Goal: Task Accomplishment & Management: Manage account settings

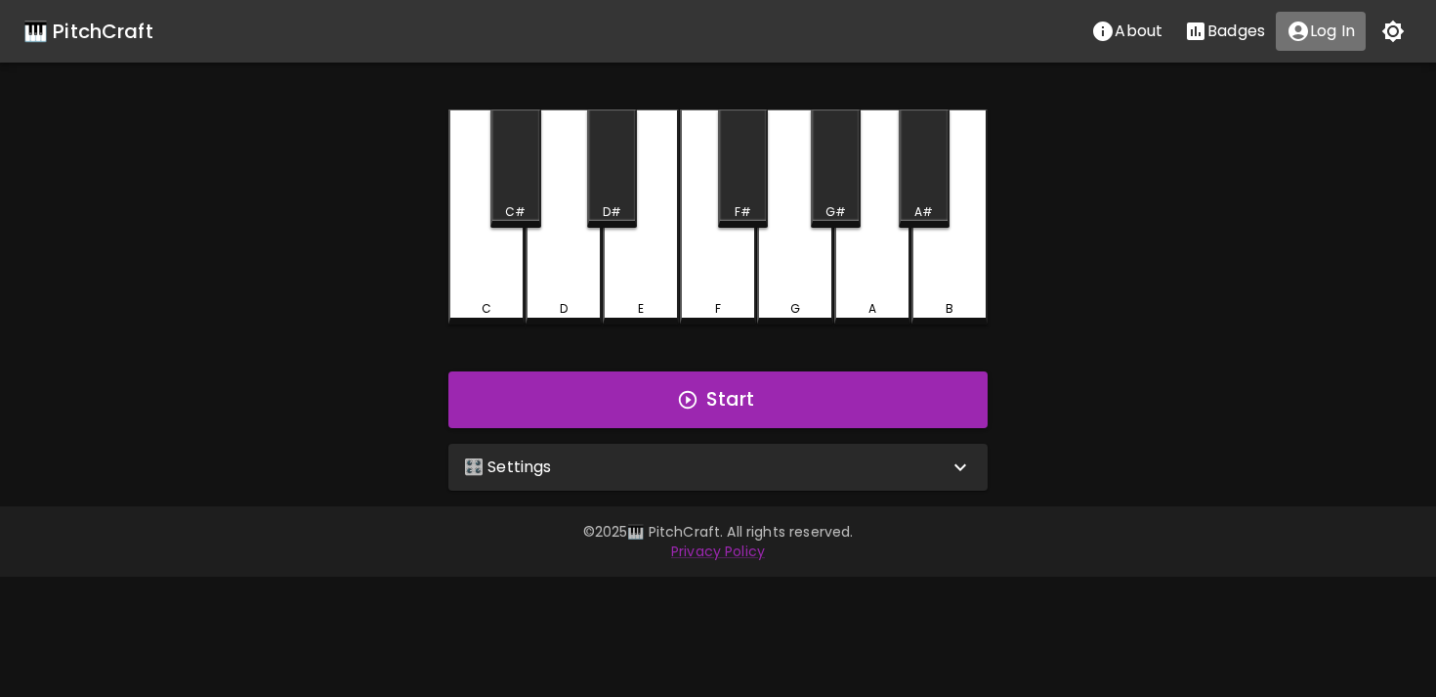
click at [1335, 34] on p "Log In" at bounding box center [1332, 31] width 45 height 23
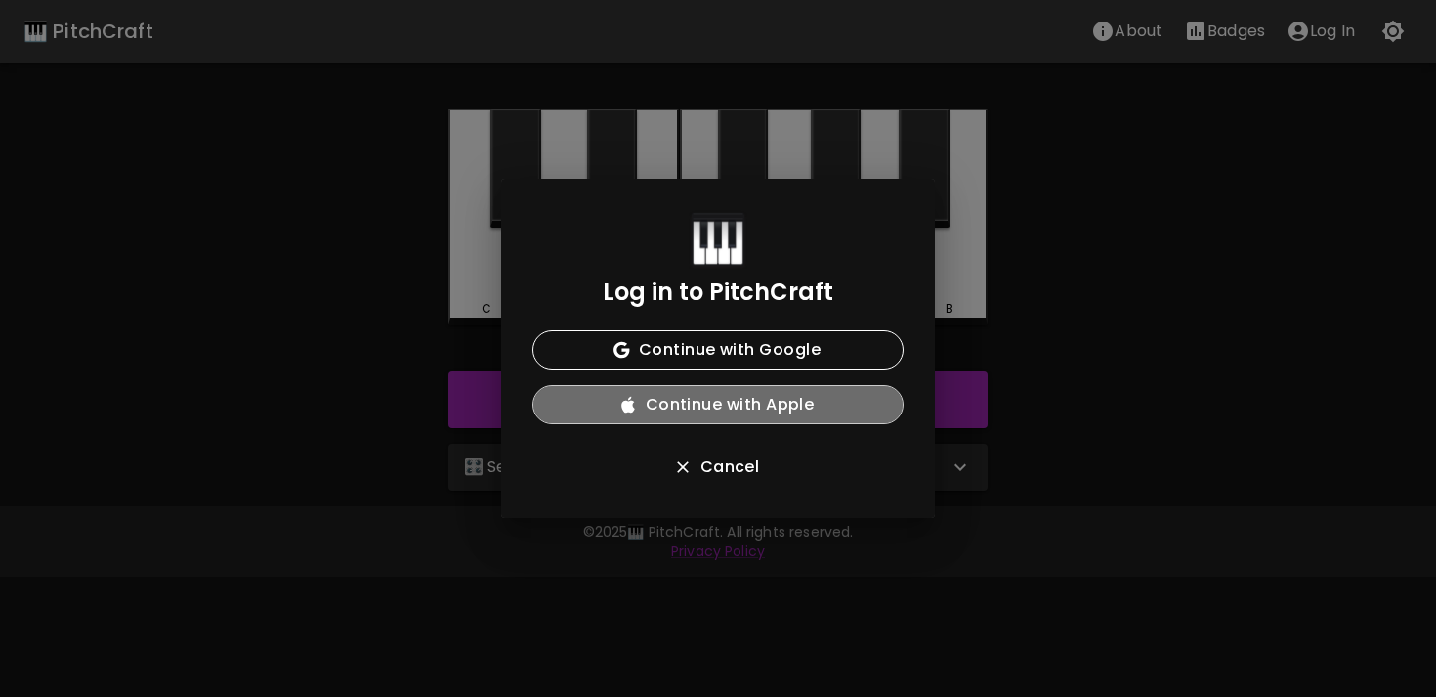
click at [790, 398] on button "Continue with Apple" at bounding box center [717, 404] width 371 height 39
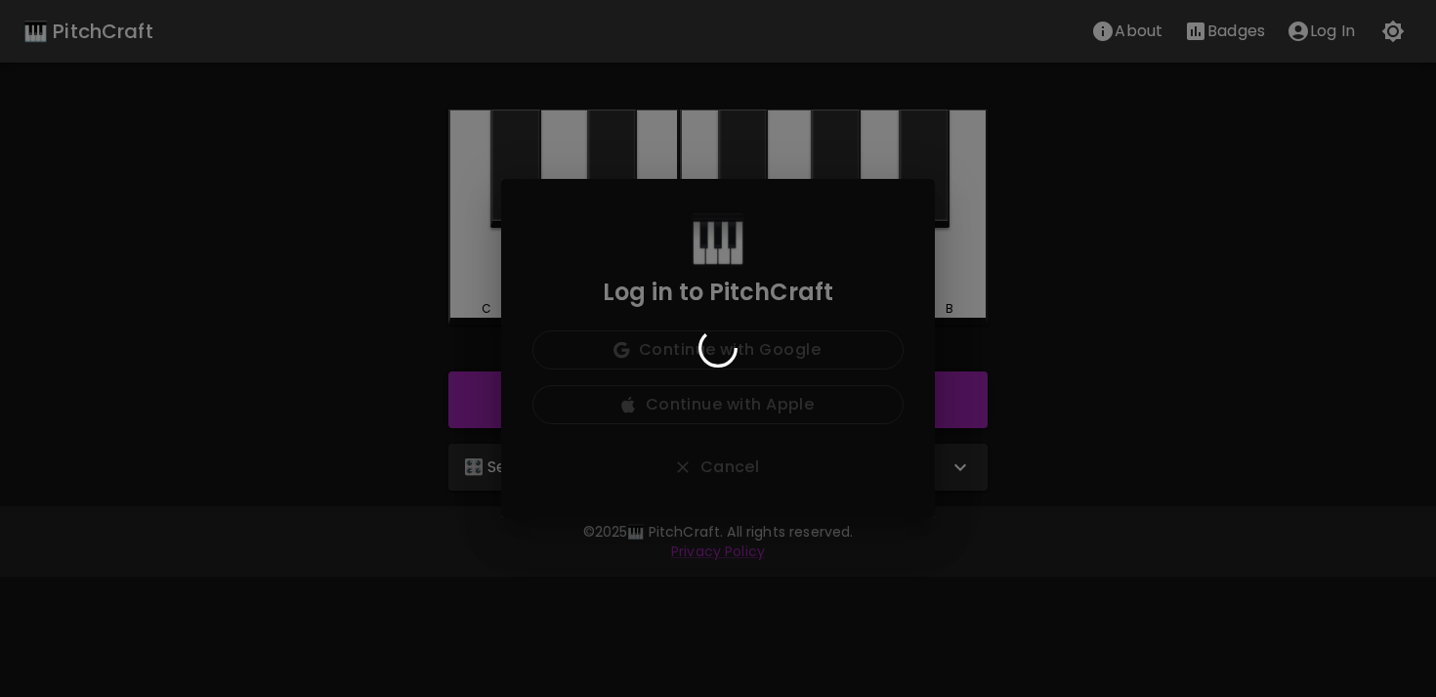
click at [1171, 327] on div "Log in to PitchCraft Continue with Google Continue with Apple Cancel" at bounding box center [718, 348] width 1436 height 697
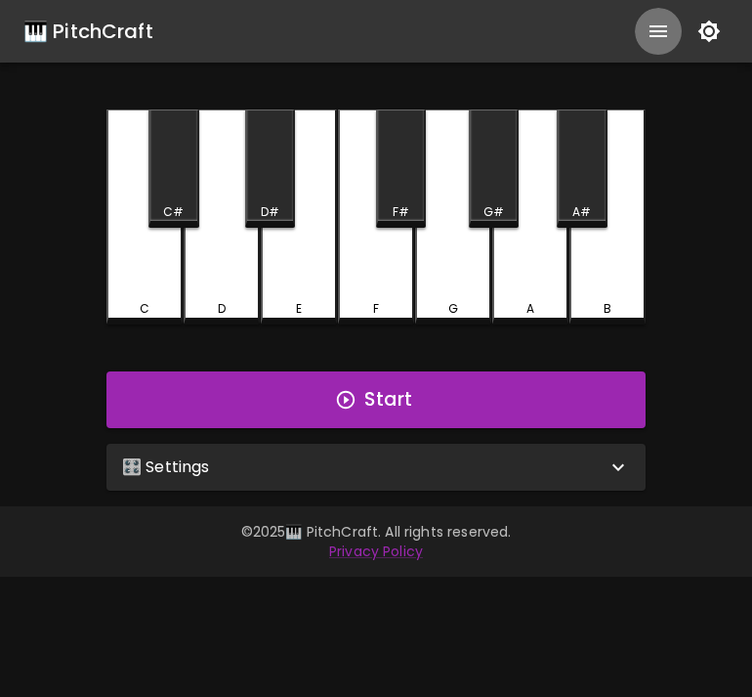
click at [655, 37] on icon "show more" at bounding box center [658, 31] width 23 height 23
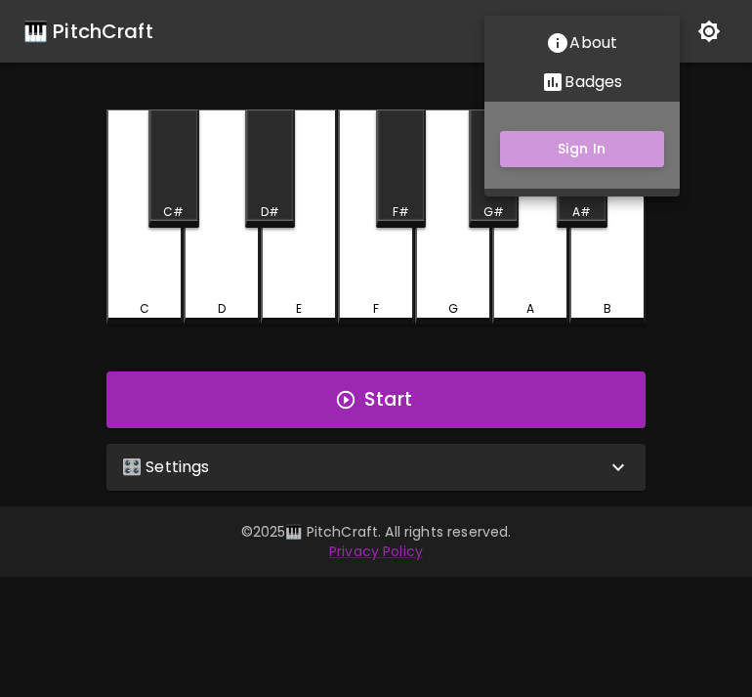
click at [614, 149] on button "Sign In" at bounding box center [582, 149] width 164 height 36
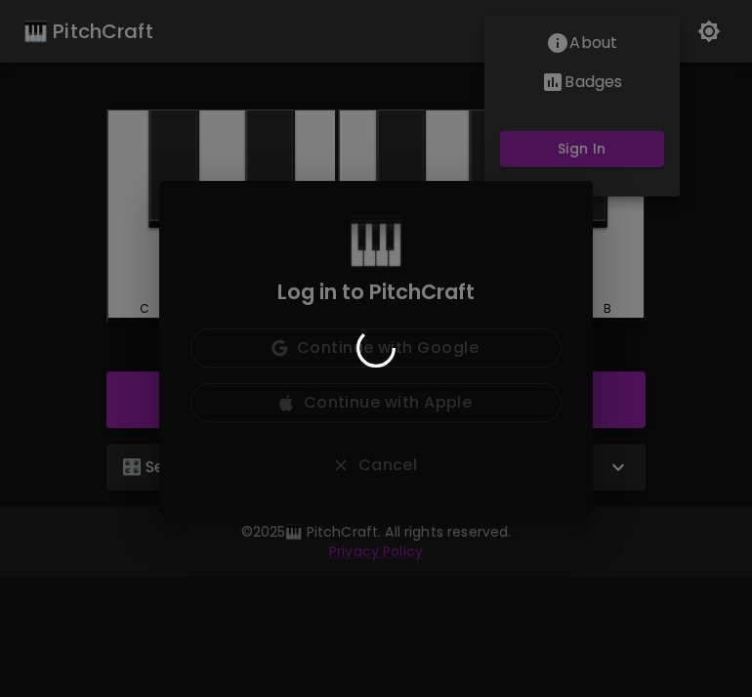
click at [609, 341] on div "Log in to PitchCraft Continue with Google Continue with Apple Cancel" at bounding box center [376, 348] width 752 height 697
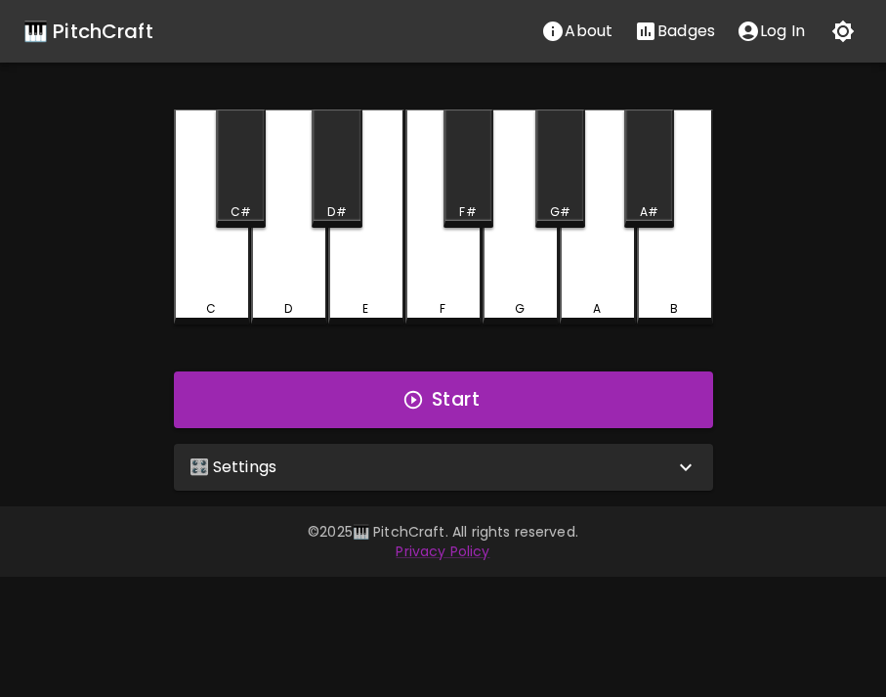
click at [769, 36] on p "Log In" at bounding box center [782, 31] width 45 height 23
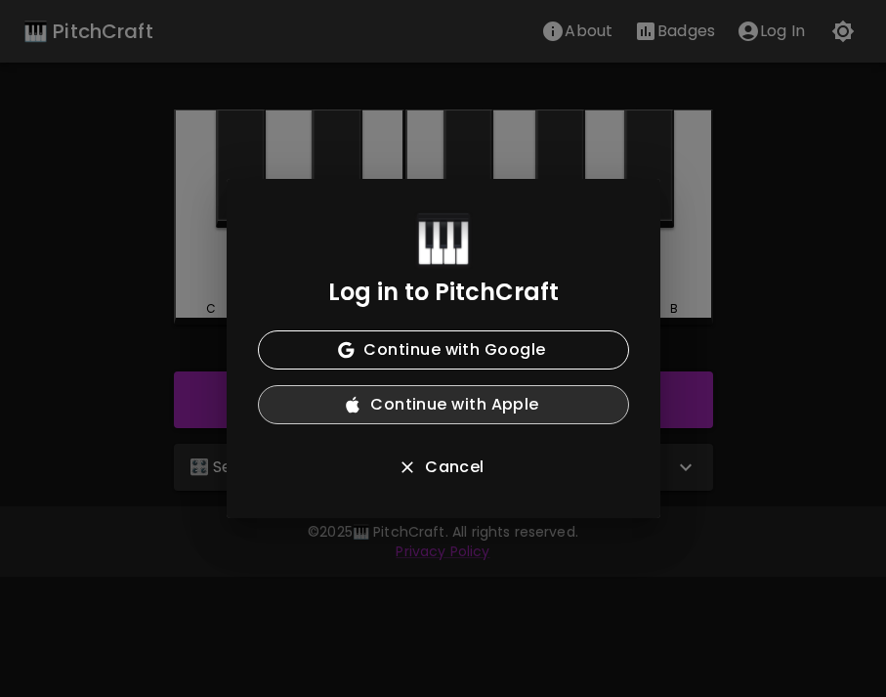
click at [543, 416] on button "Continue with Apple" at bounding box center [443, 404] width 371 height 39
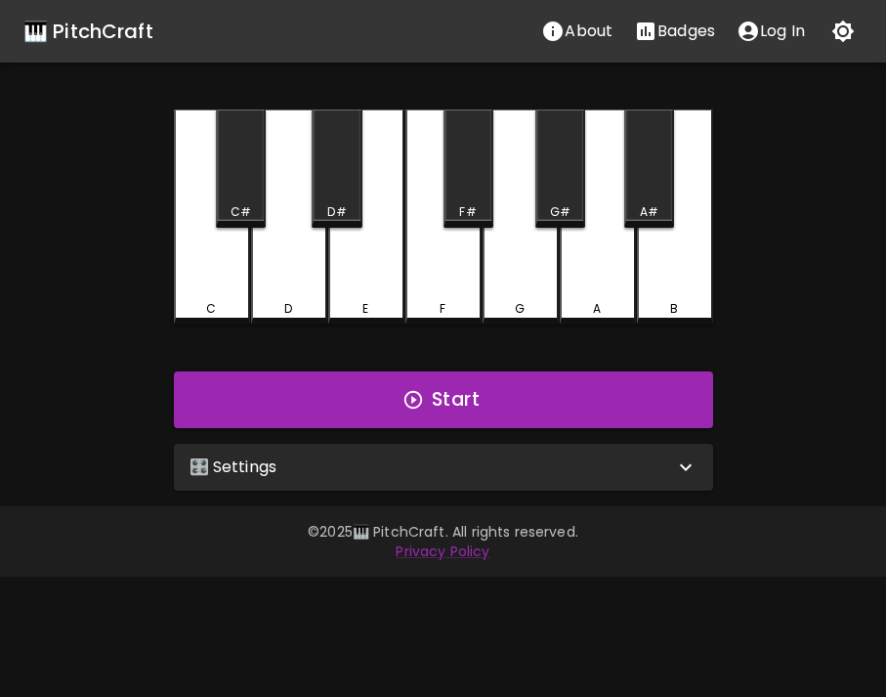
click at [611, 485] on div "🎛️ Settings" at bounding box center [443, 467] width 539 height 47
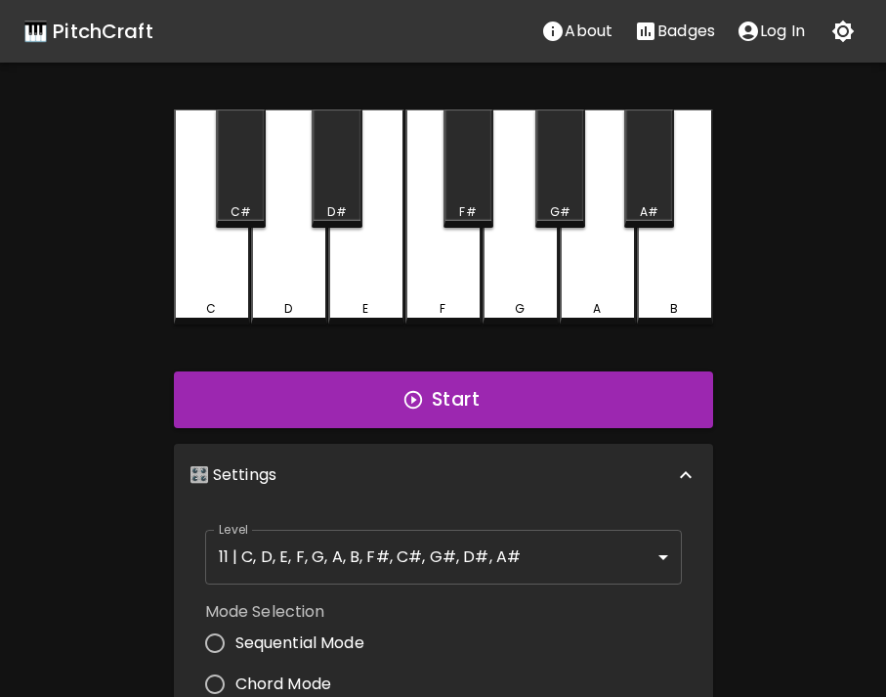
click at [611, 485] on div "🎛️ Settings" at bounding box center [432, 474] width 485 height 23
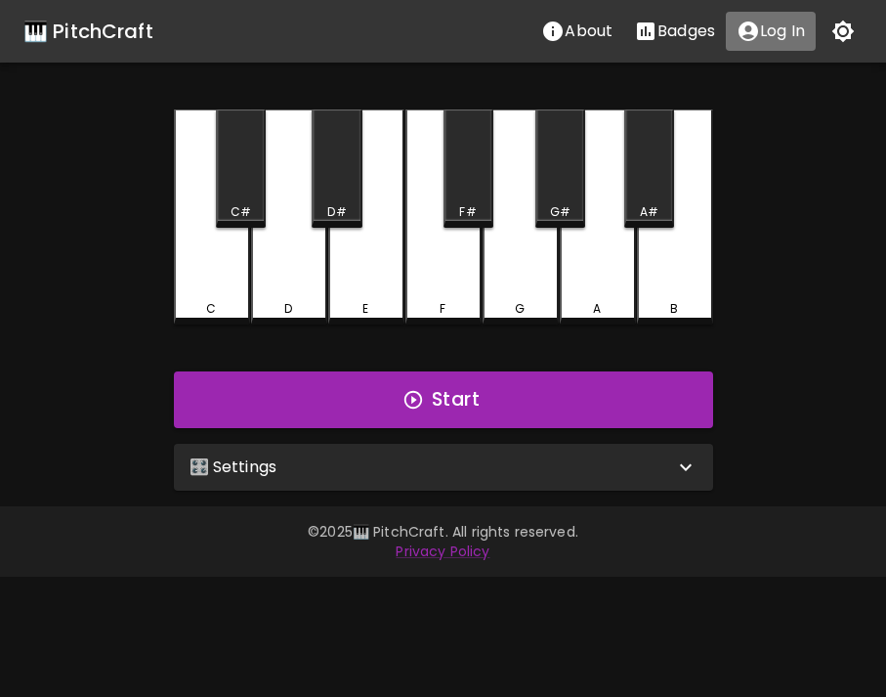
click at [768, 31] on p "Log In" at bounding box center [782, 31] width 45 height 23
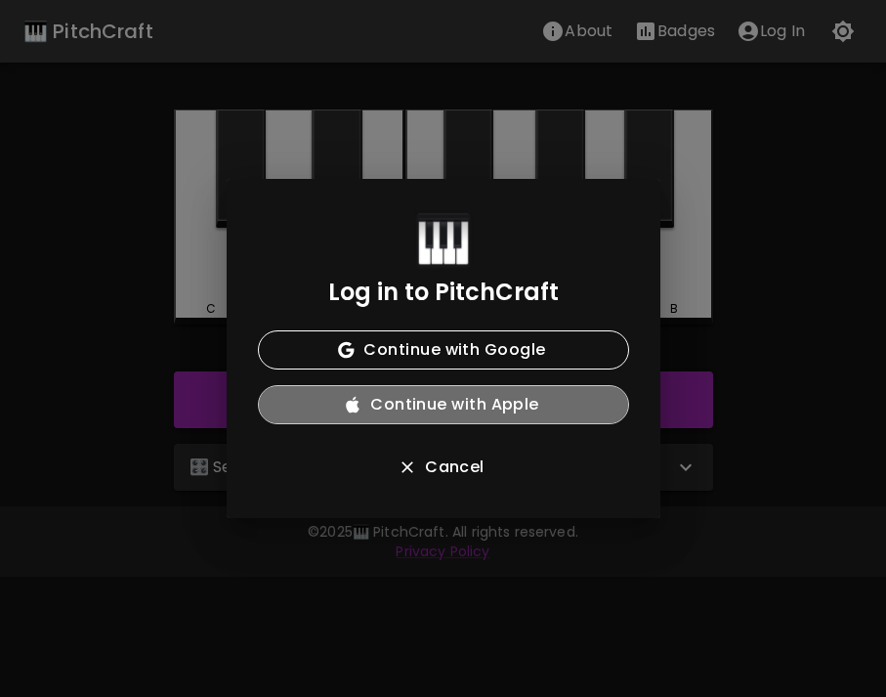
click at [468, 406] on button "Continue with Apple" at bounding box center [443, 404] width 371 height 39
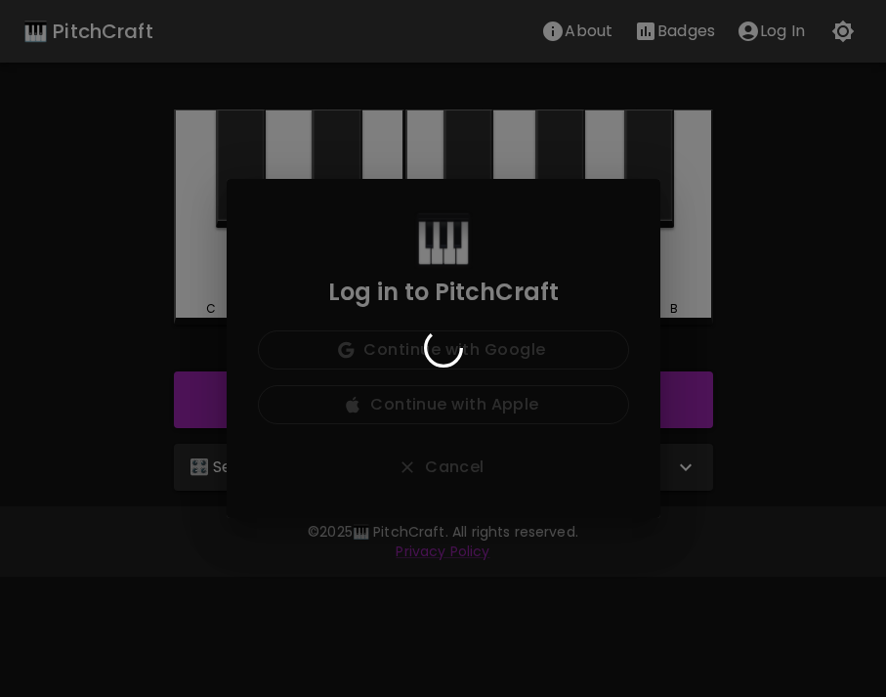
click at [705, 318] on div "Log in to PitchCraft Continue with Google Continue with Apple Cancel" at bounding box center [443, 348] width 886 height 697
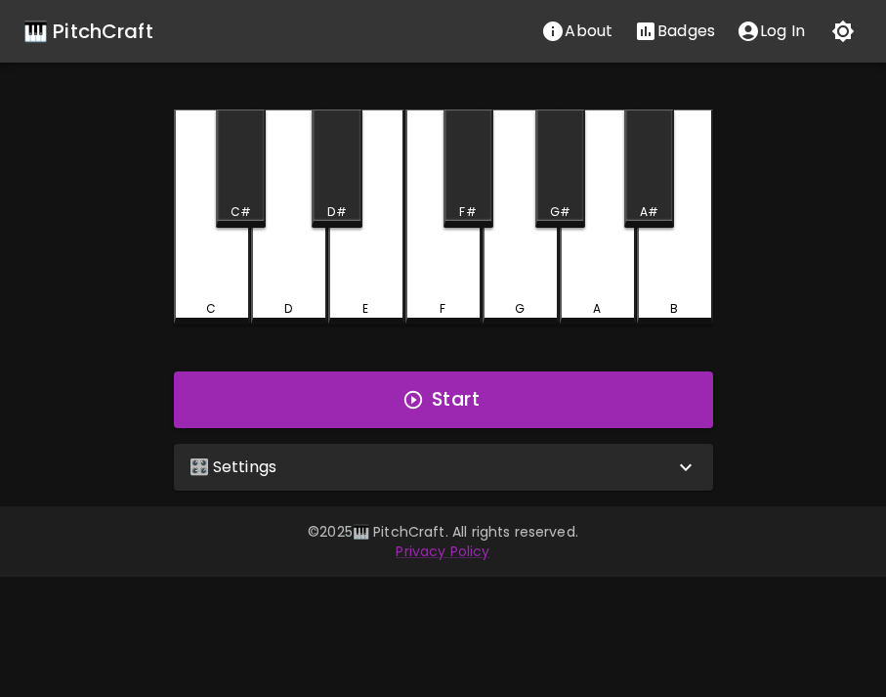
click at [780, 40] on p "Log In" at bounding box center [782, 31] width 45 height 23
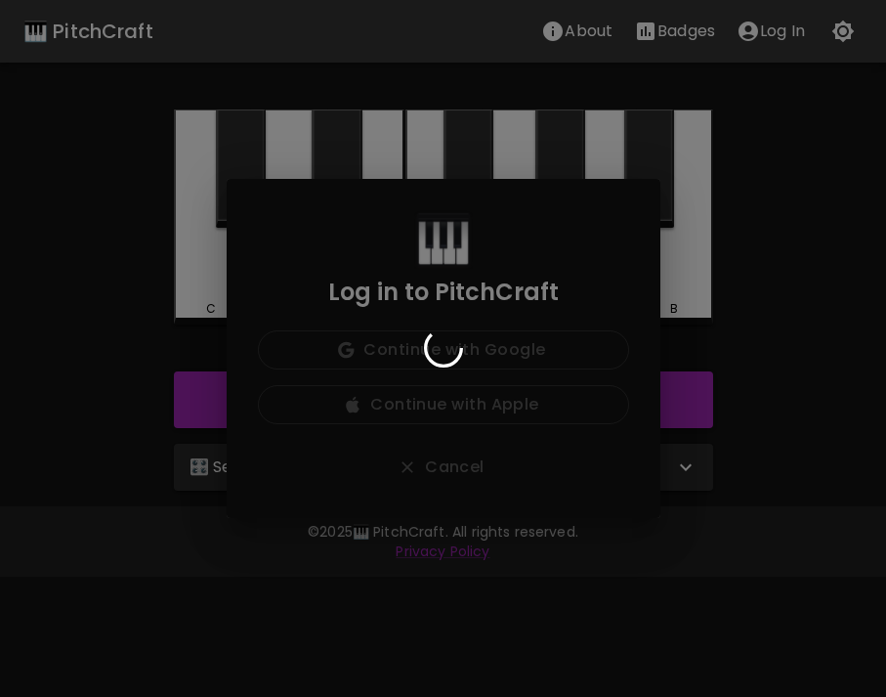
click at [466, 478] on div at bounding box center [444, 349] width 434 height 340
